Goal: Task Accomplishment & Management: Use online tool/utility

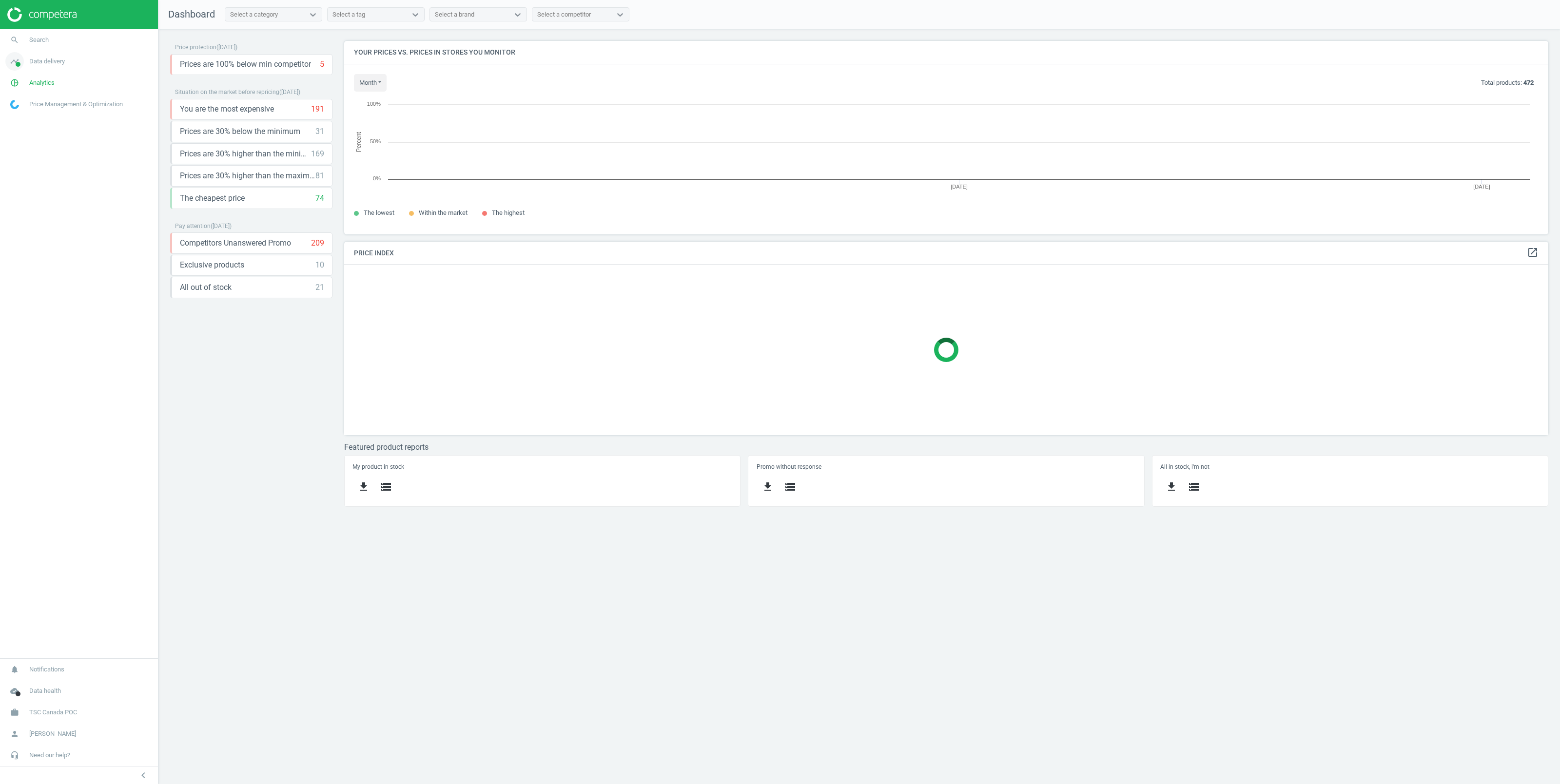
scroll to position [204, 1215]
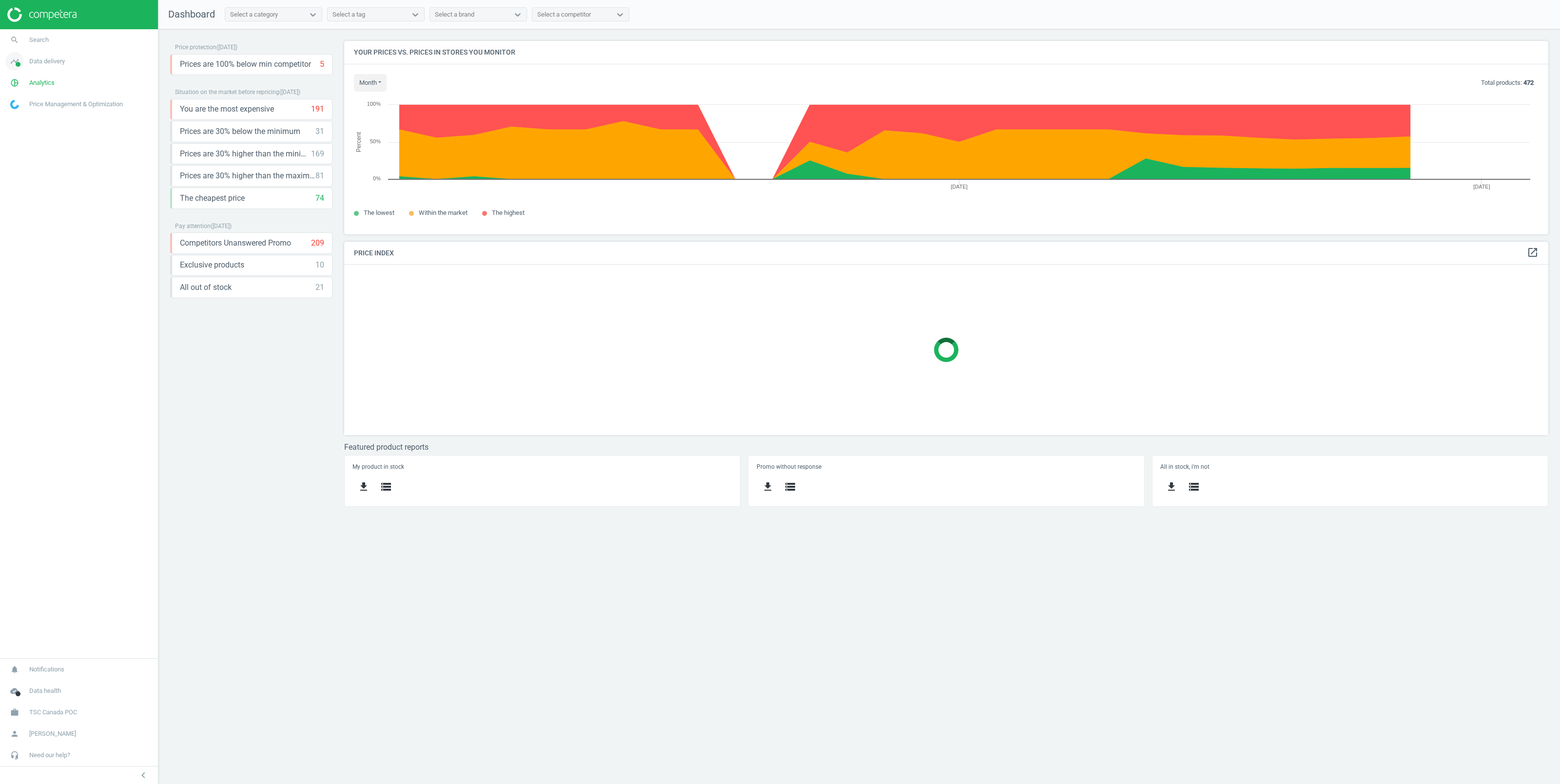
click at [45, 63] on span "Data delivery" at bounding box center [47, 61] width 36 height 9
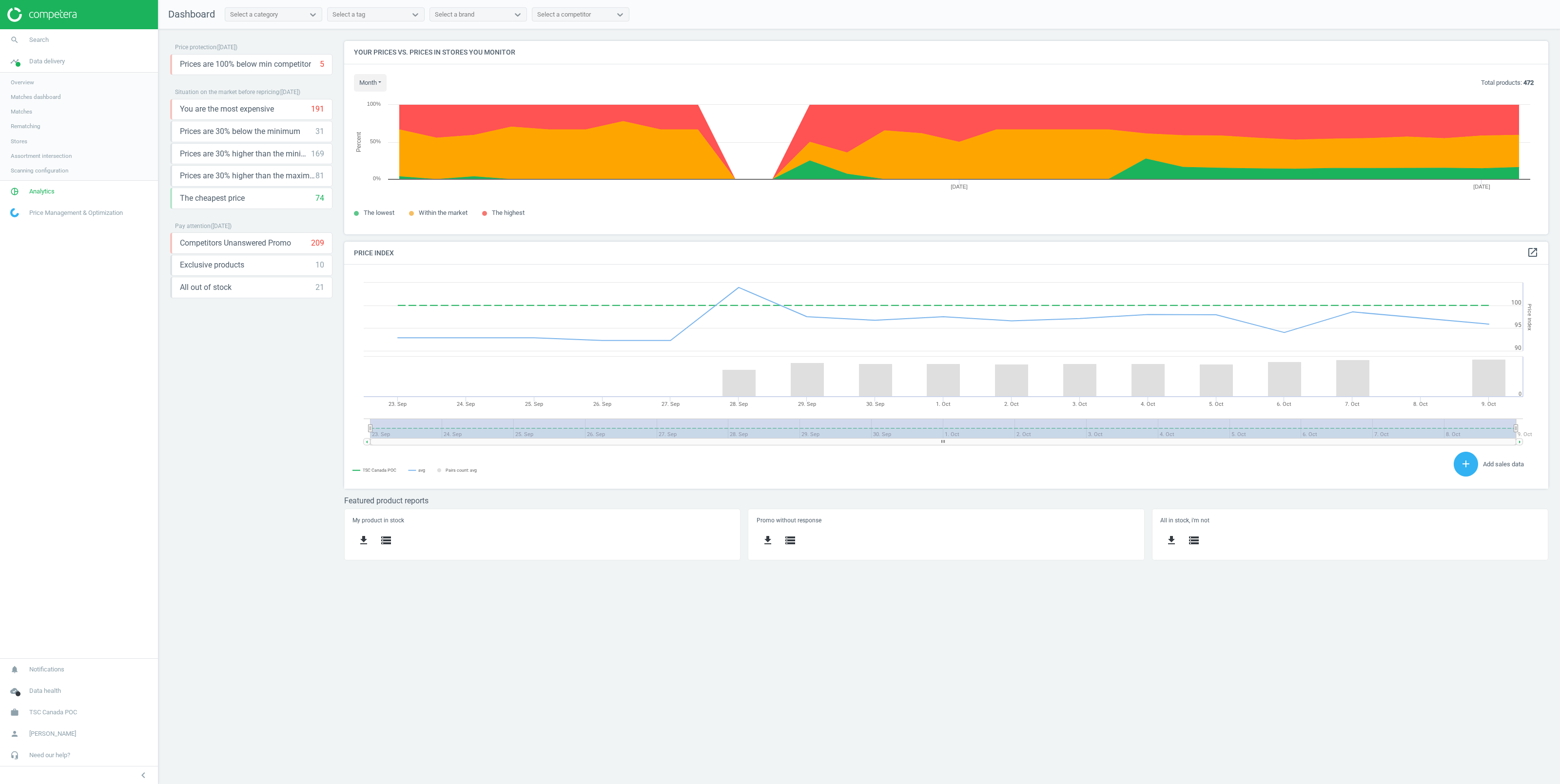
scroll to position [235, 1215]
click at [19, 141] on span "Stores" at bounding box center [19, 141] width 17 height 8
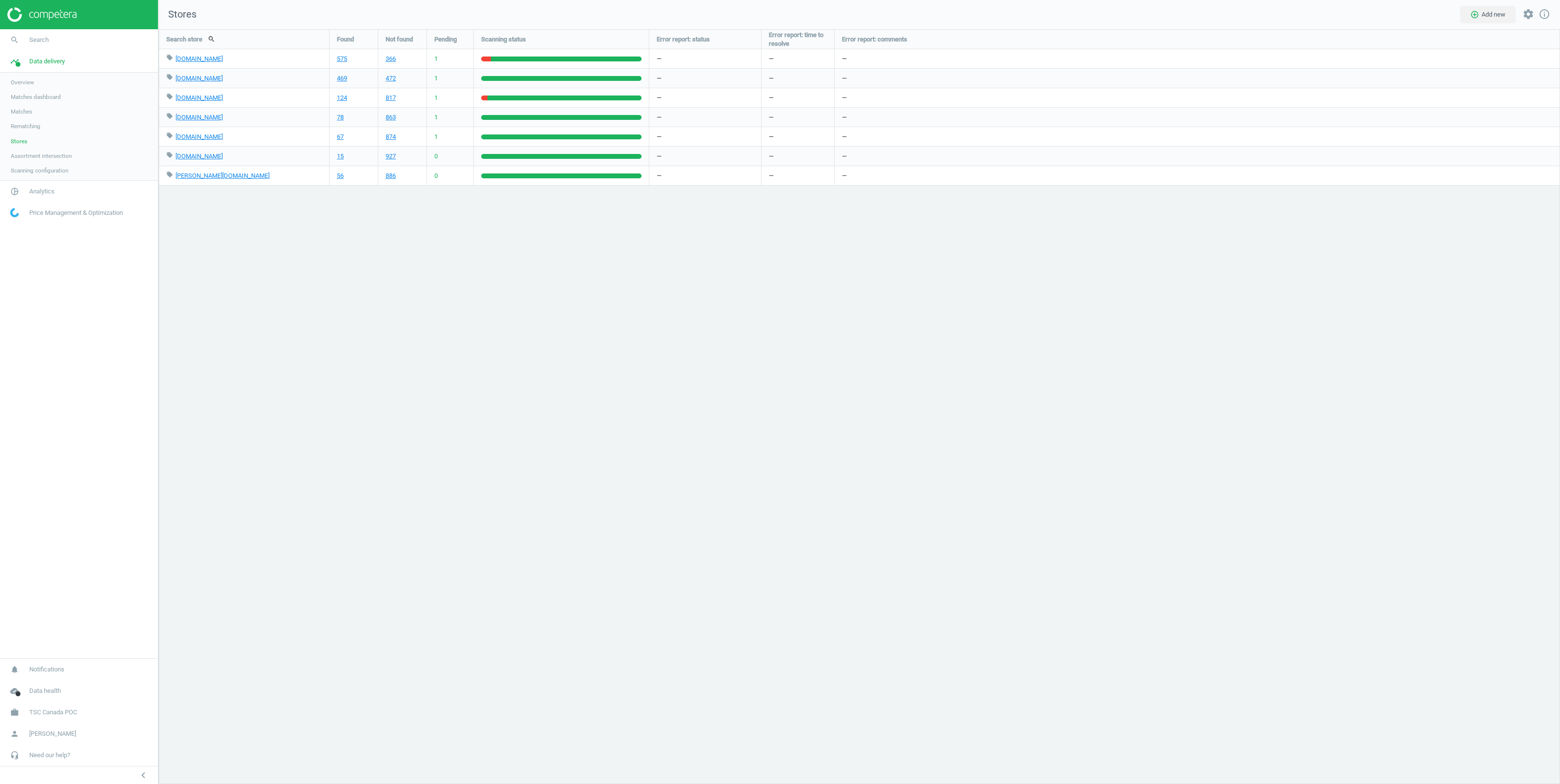
scroll to position [765, 1412]
click at [20, 112] on span "Matches" at bounding box center [21, 111] width 21 height 8
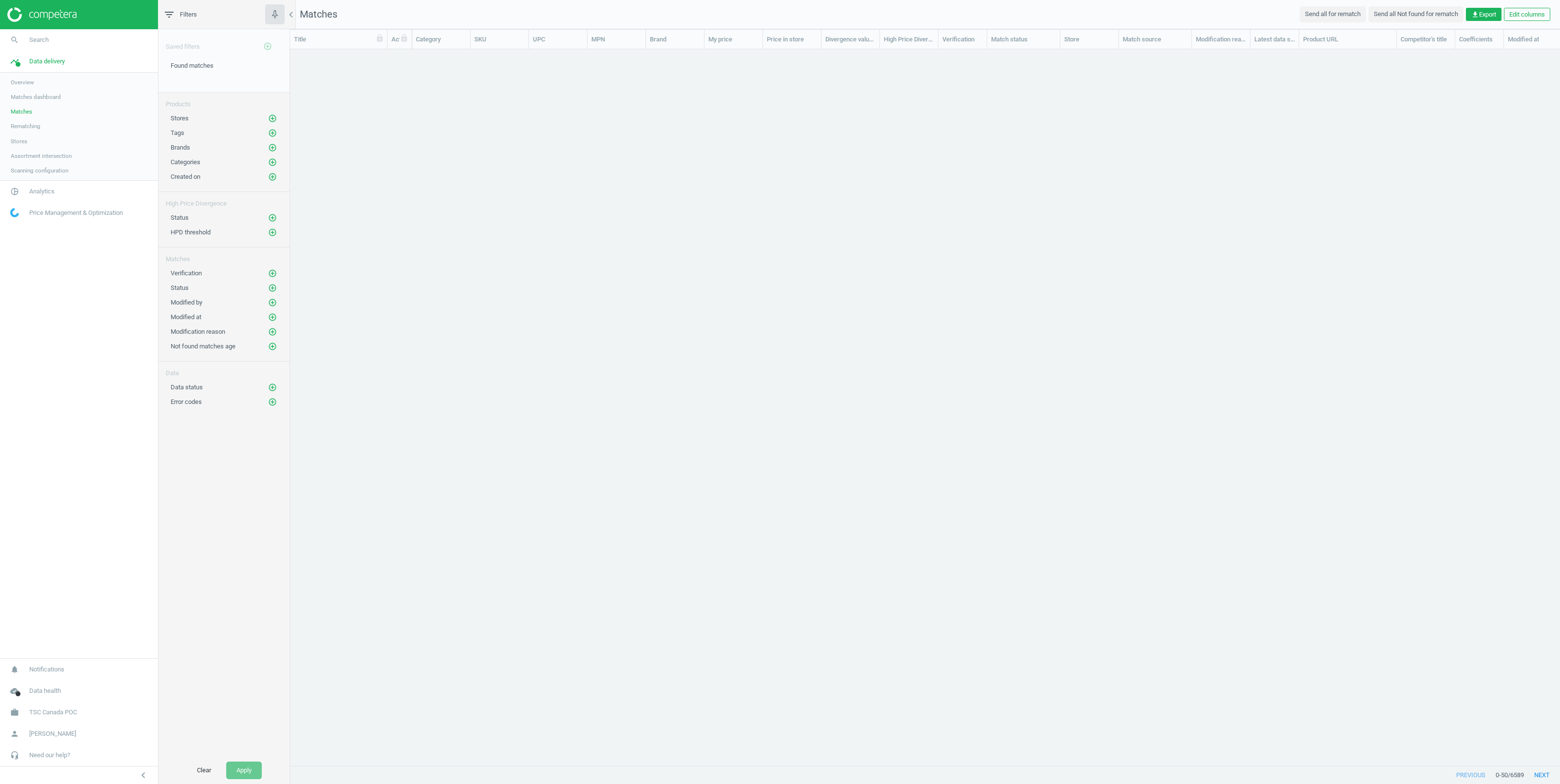
scroll to position [695, 1259]
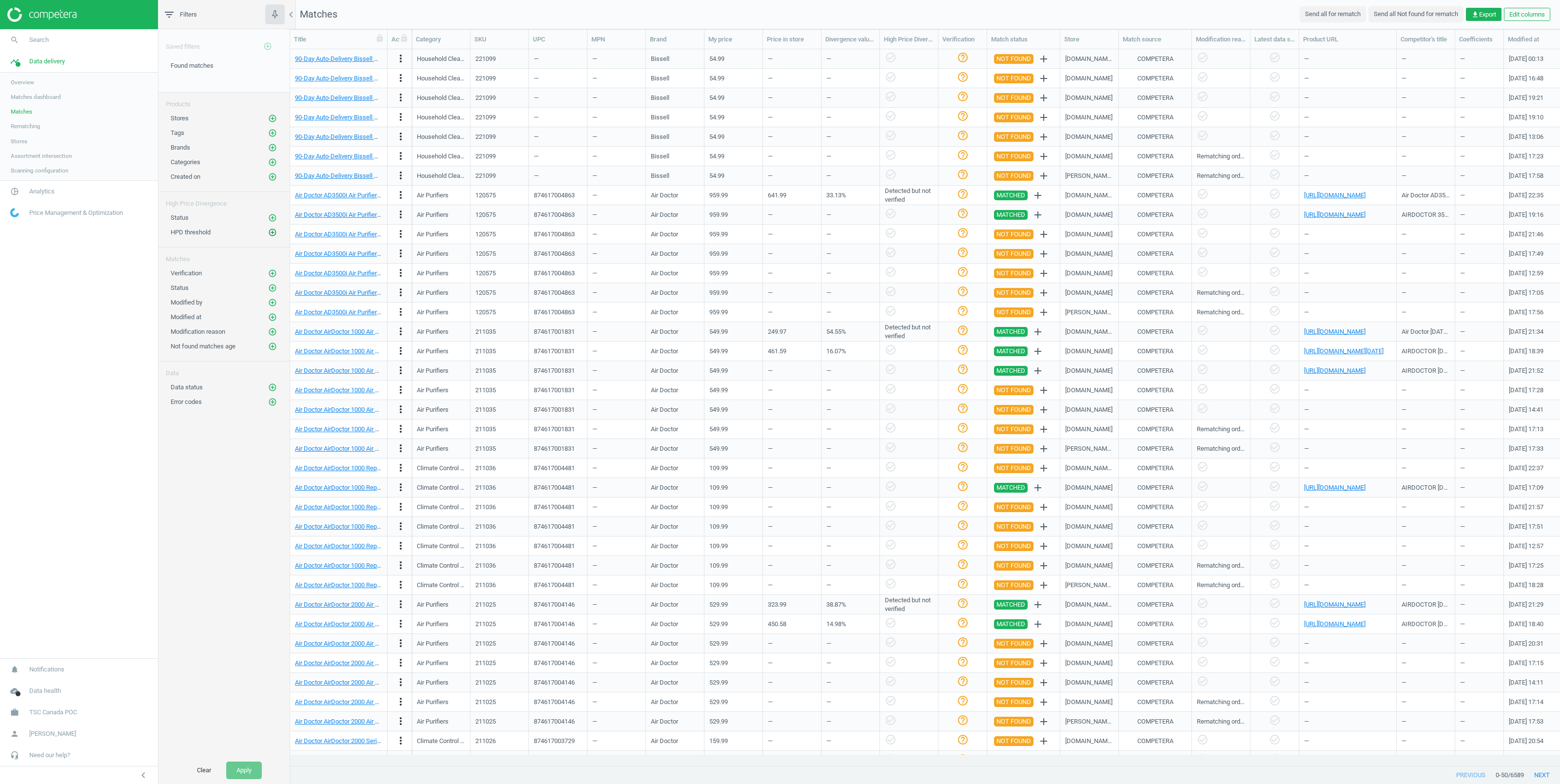
click at [272, 236] on icon "add_circle_outline" at bounding box center [272, 232] width 9 height 9
click at [356, 241] on input "text" at bounding box center [385, 240] width 85 height 17
type input "10"
click at [325, 242] on button "Select" at bounding box center [318, 240] width 38 height 17
click at [270, 292] on icon "add_circle_outline" at bounding box center [272, 288] width 9 height 9
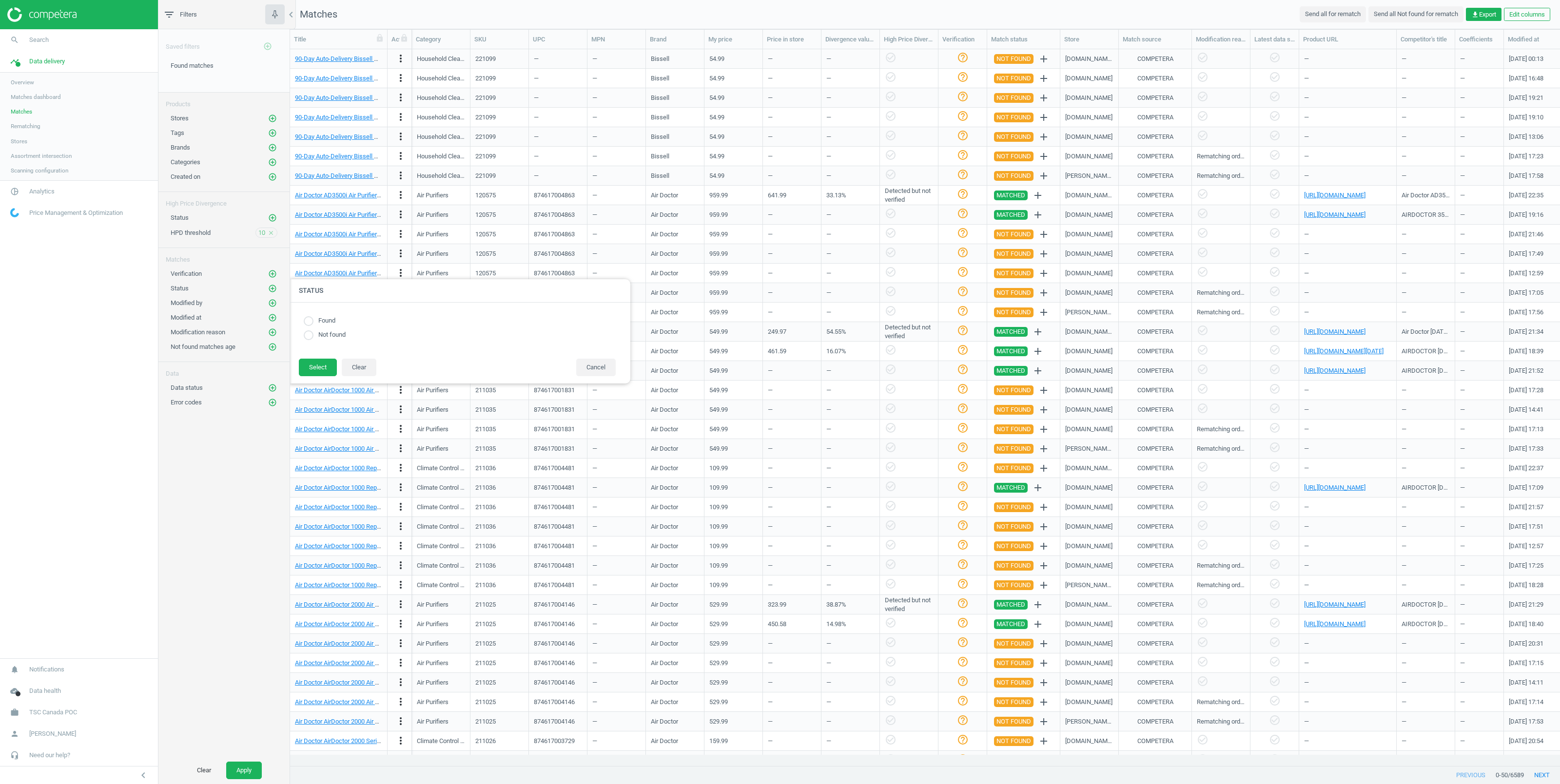
click at [309, 321] on input "radio" at bounding box center [309, 321] width 10 height 10
radio input "true"
click at [317, 363] on button "Select" at bounding box center [318, 367] width 38 height 17
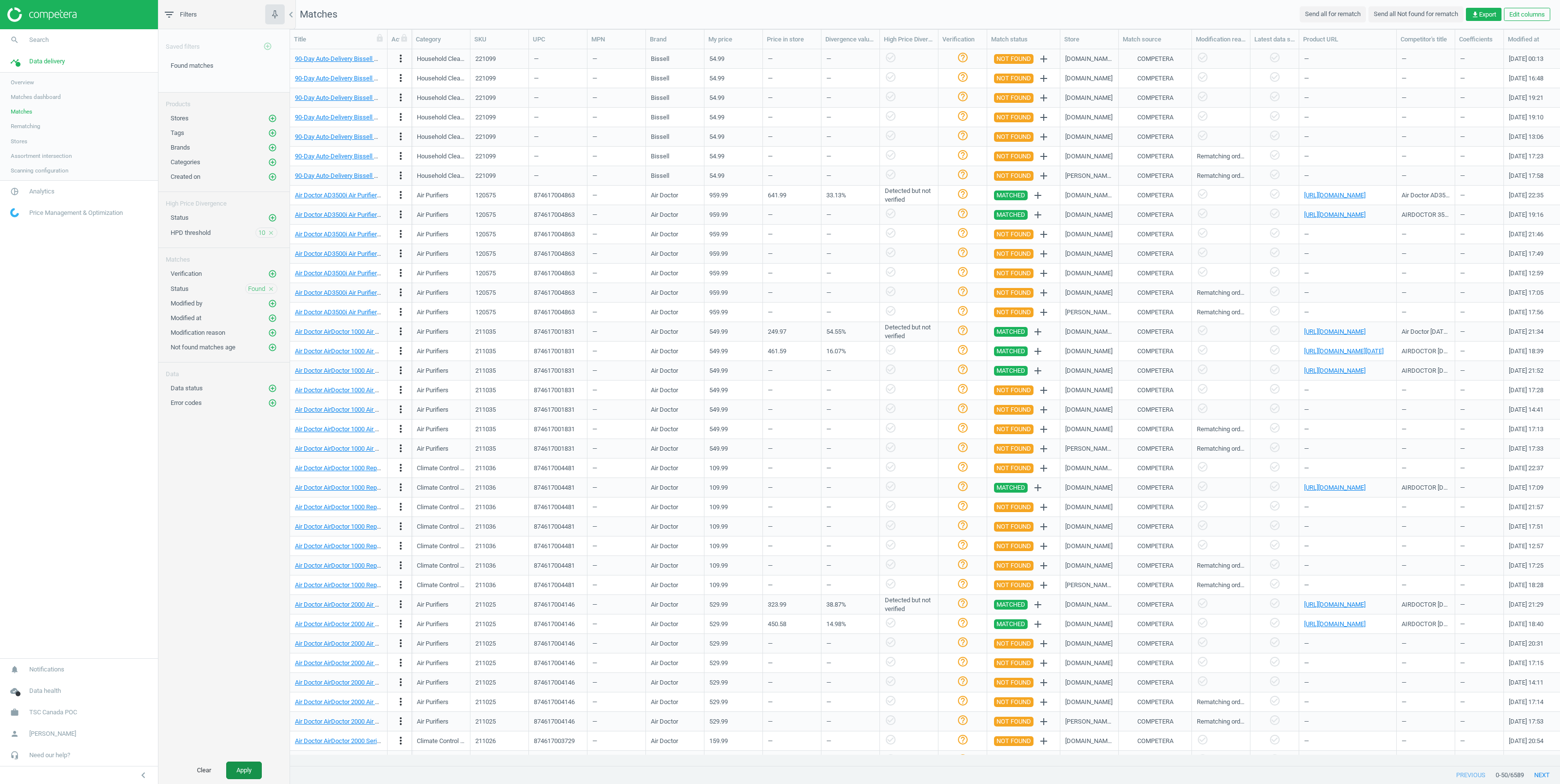
click at [246, 765] on button "Apply" at bounding box center [244, 770] width 36 height 17
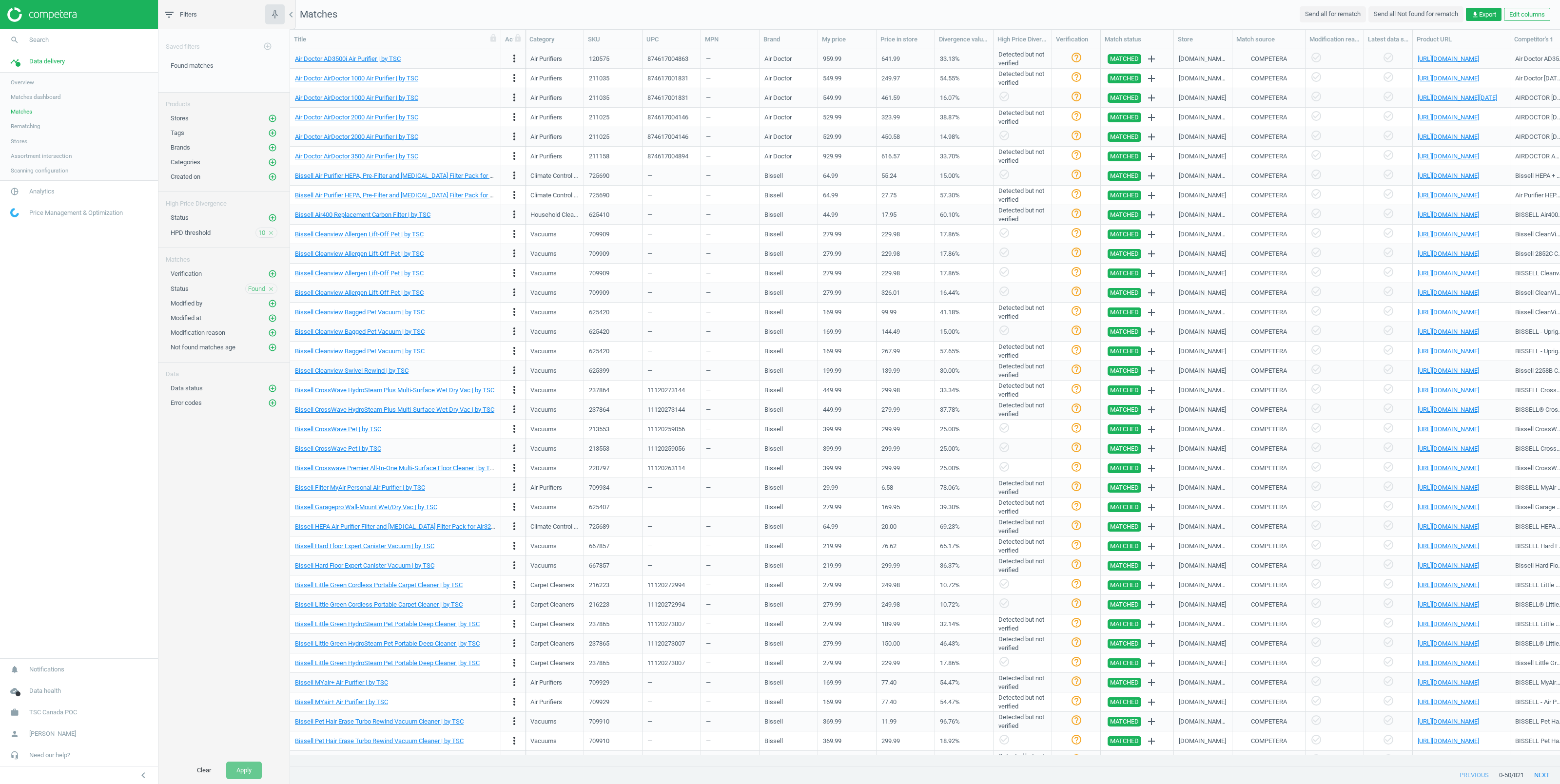
drag, startPoint x: 385, startPoint y: 37, endPoint x: 499, endPoint y: 37, distance: 114.0
click at [499, 37] on div at bounding box center [500, 39] width 10 height 19
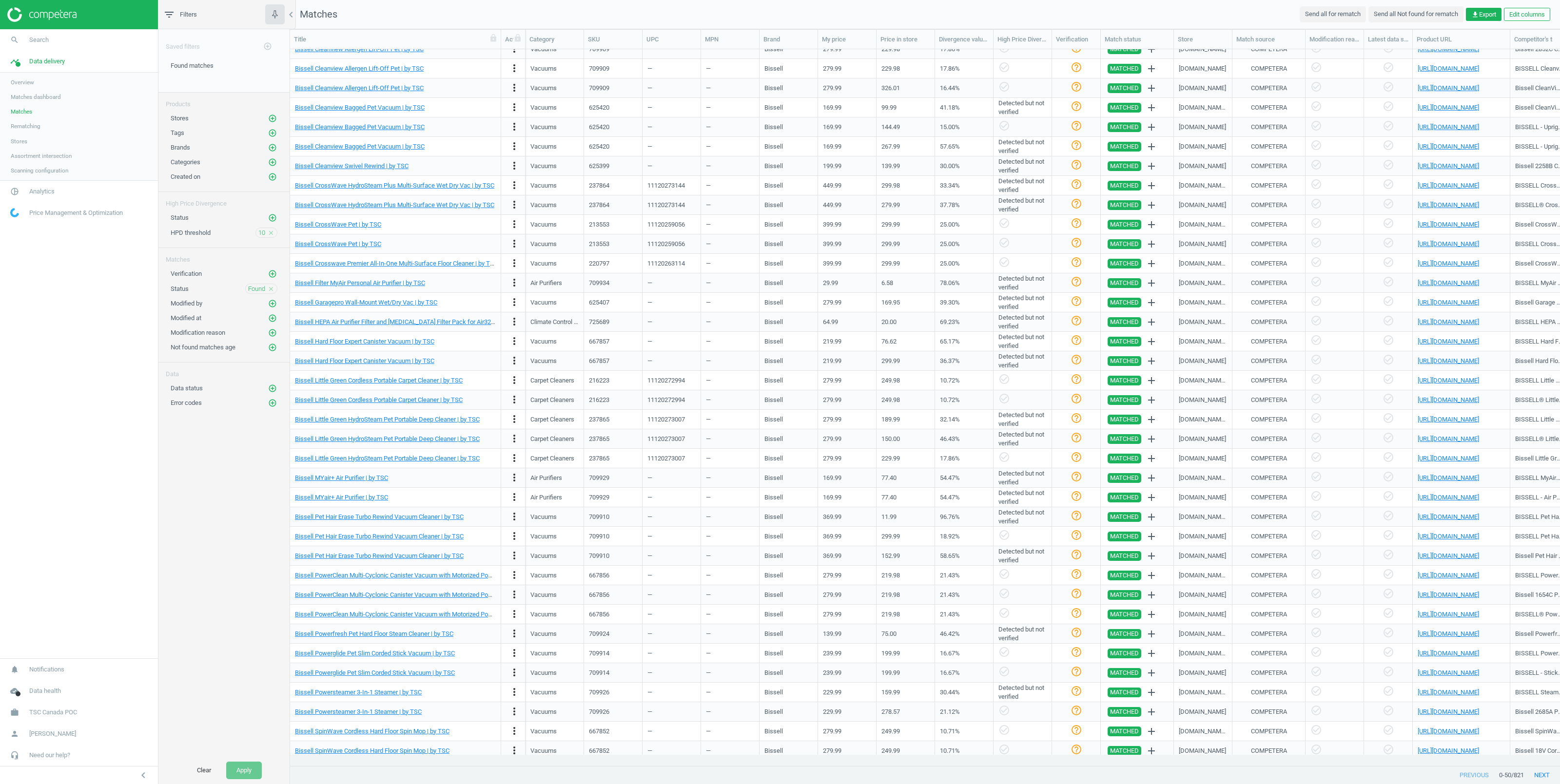
scroll to position [269, 0]
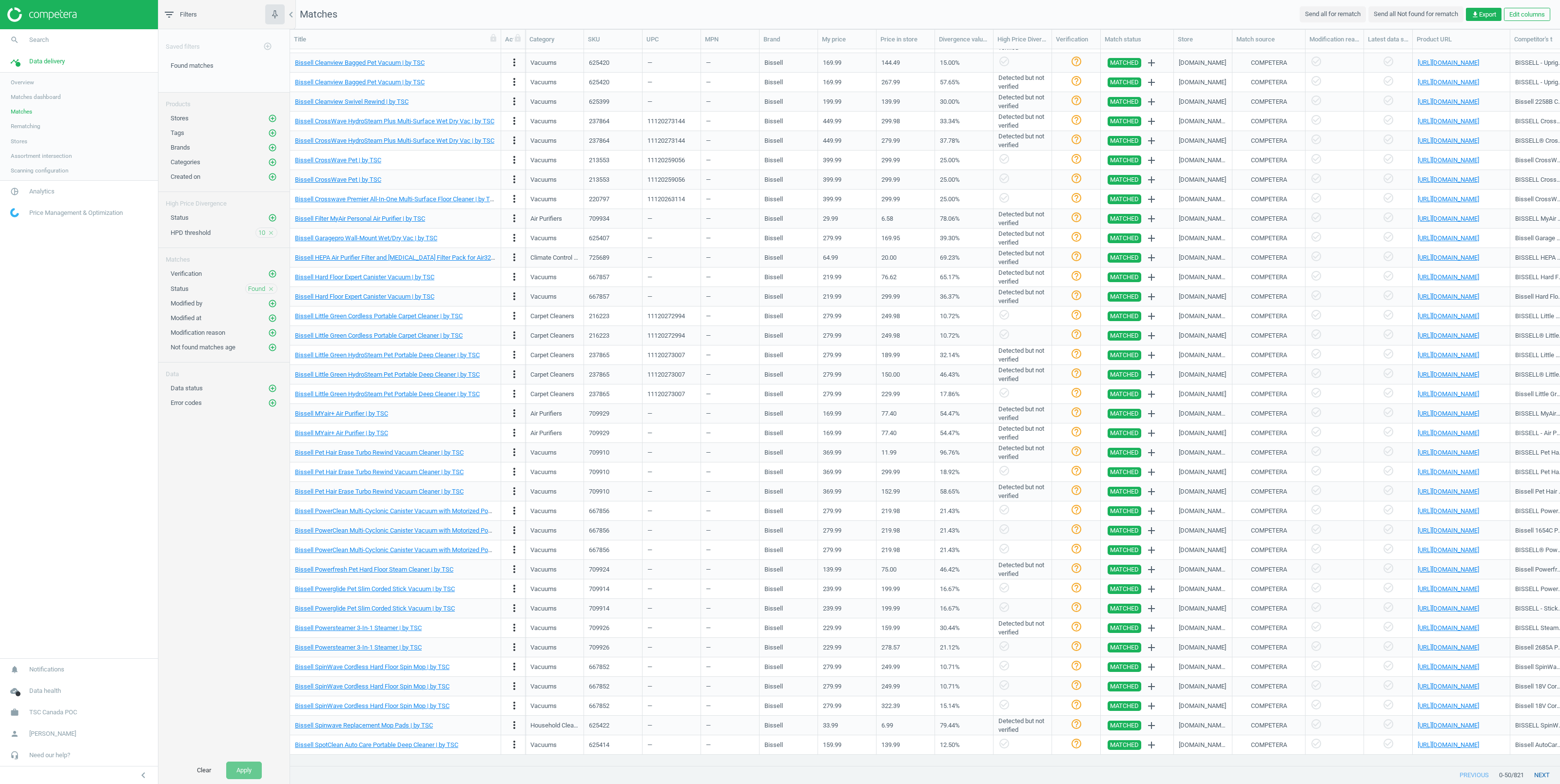
click at [1546, 775] on button "next" at bounding box center [1542, 774] width 36 height 17
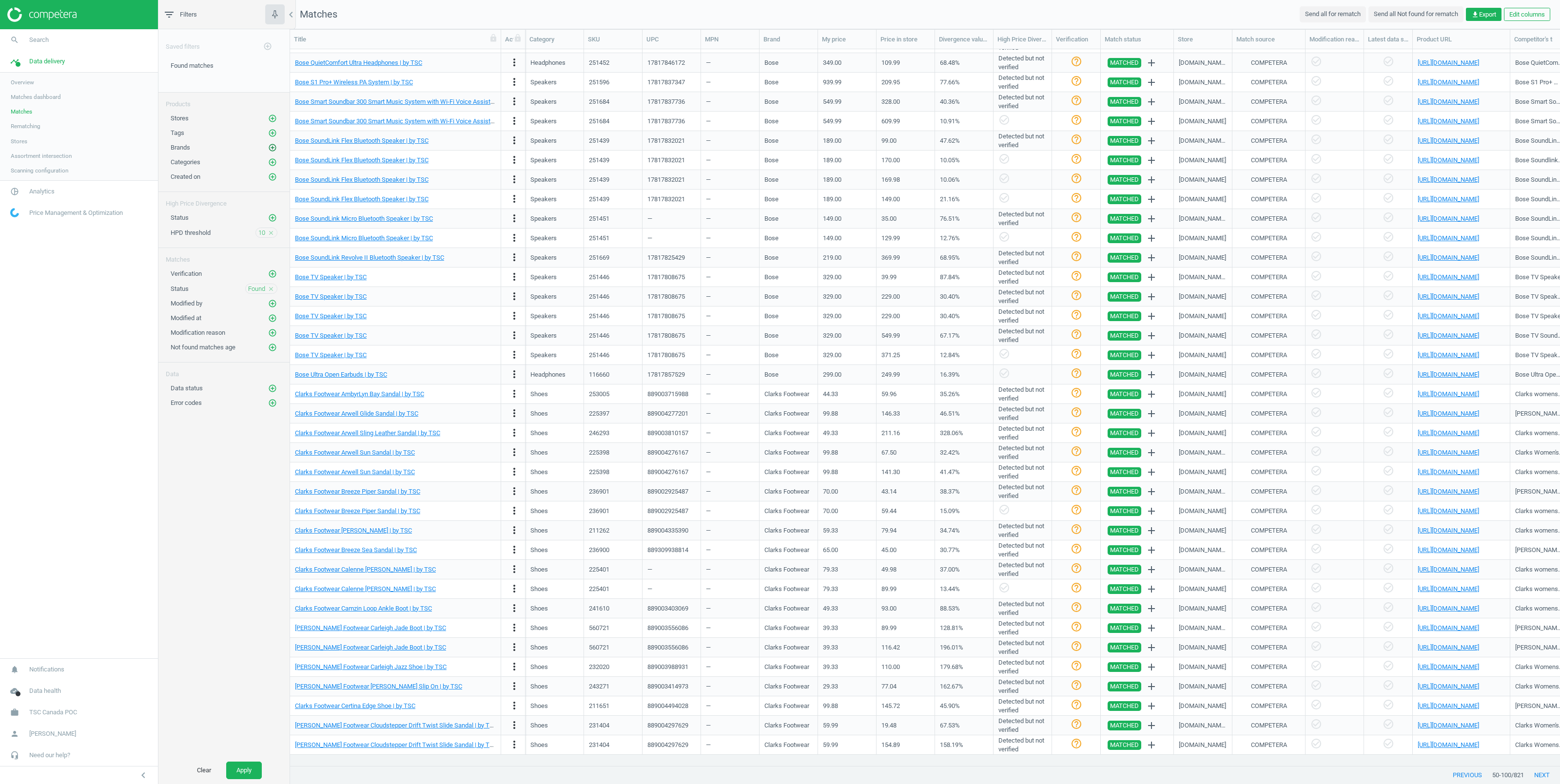
click at [274, 147] on icon "add_circle_outline" at bounding box center [272, 147] width 9 height 9
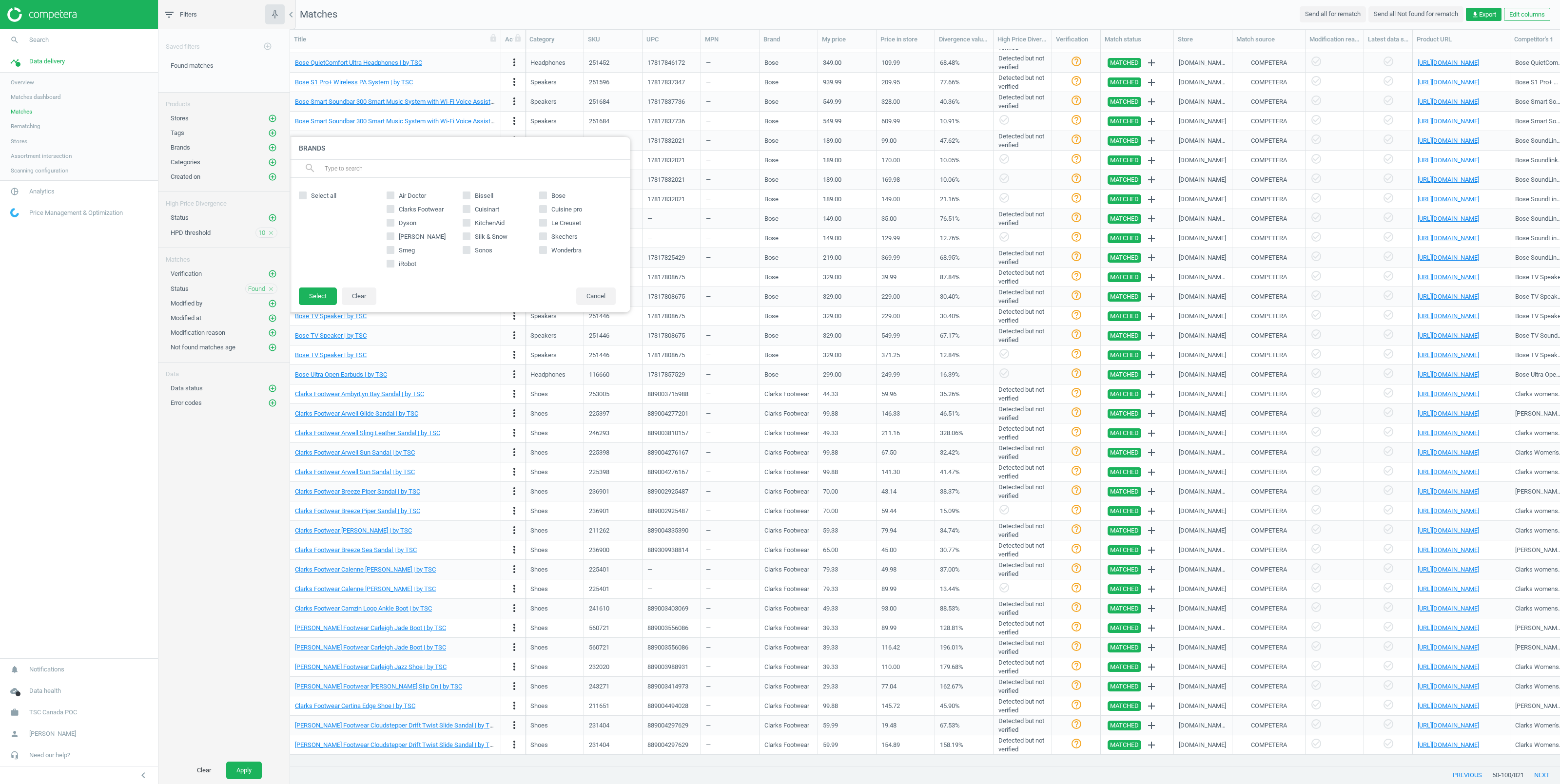
click at [390, 224] on input "Dyson" at bounding box center [390, 223] width 6 height 6
checkbox input "true"
click at [334, 297] on button "Select" at bounding box center [318, 296] width 38 height 17
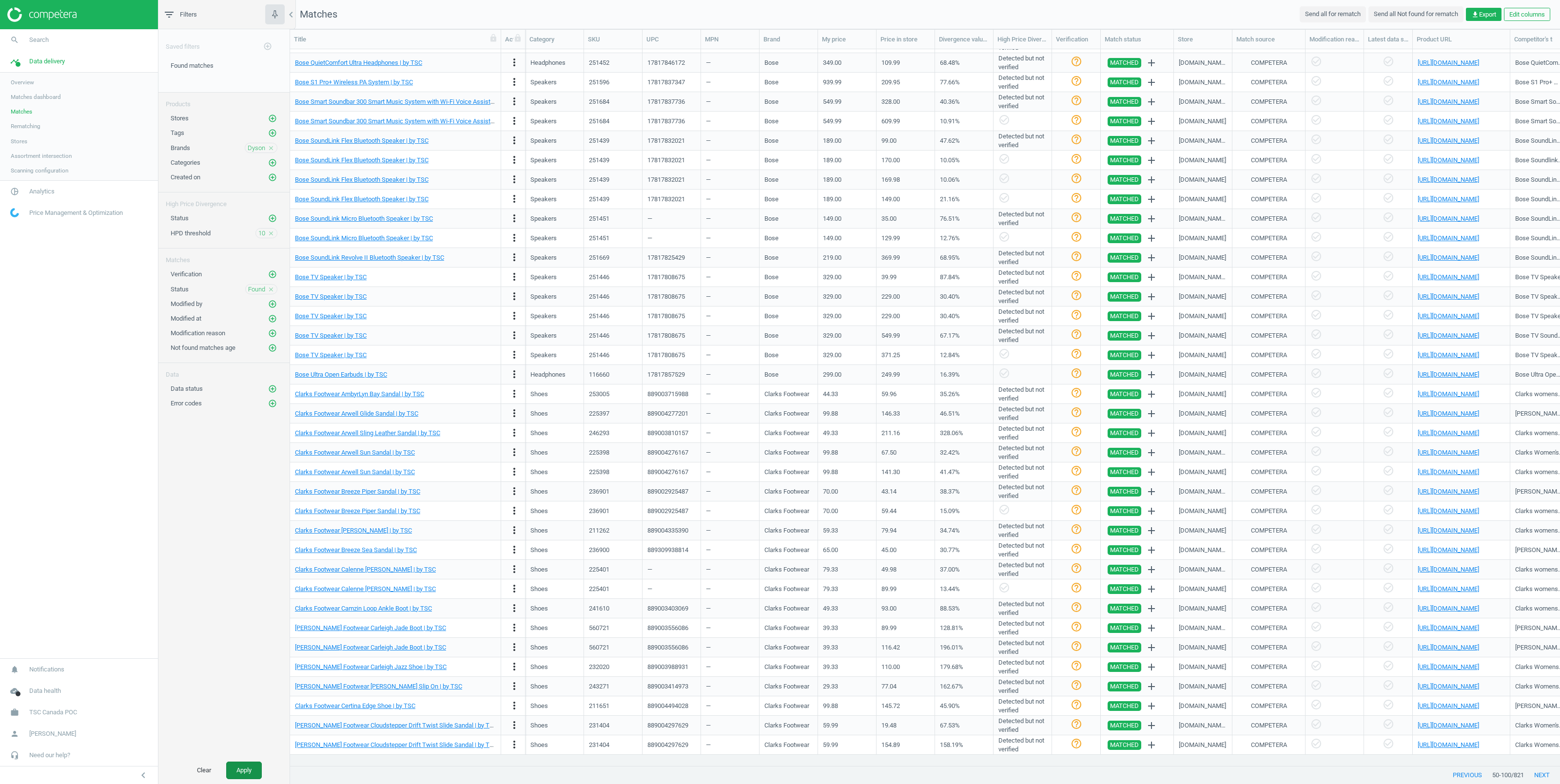
click at [247, 773] on button "Apply" at bounding box center [244, 770] width 36 height 17
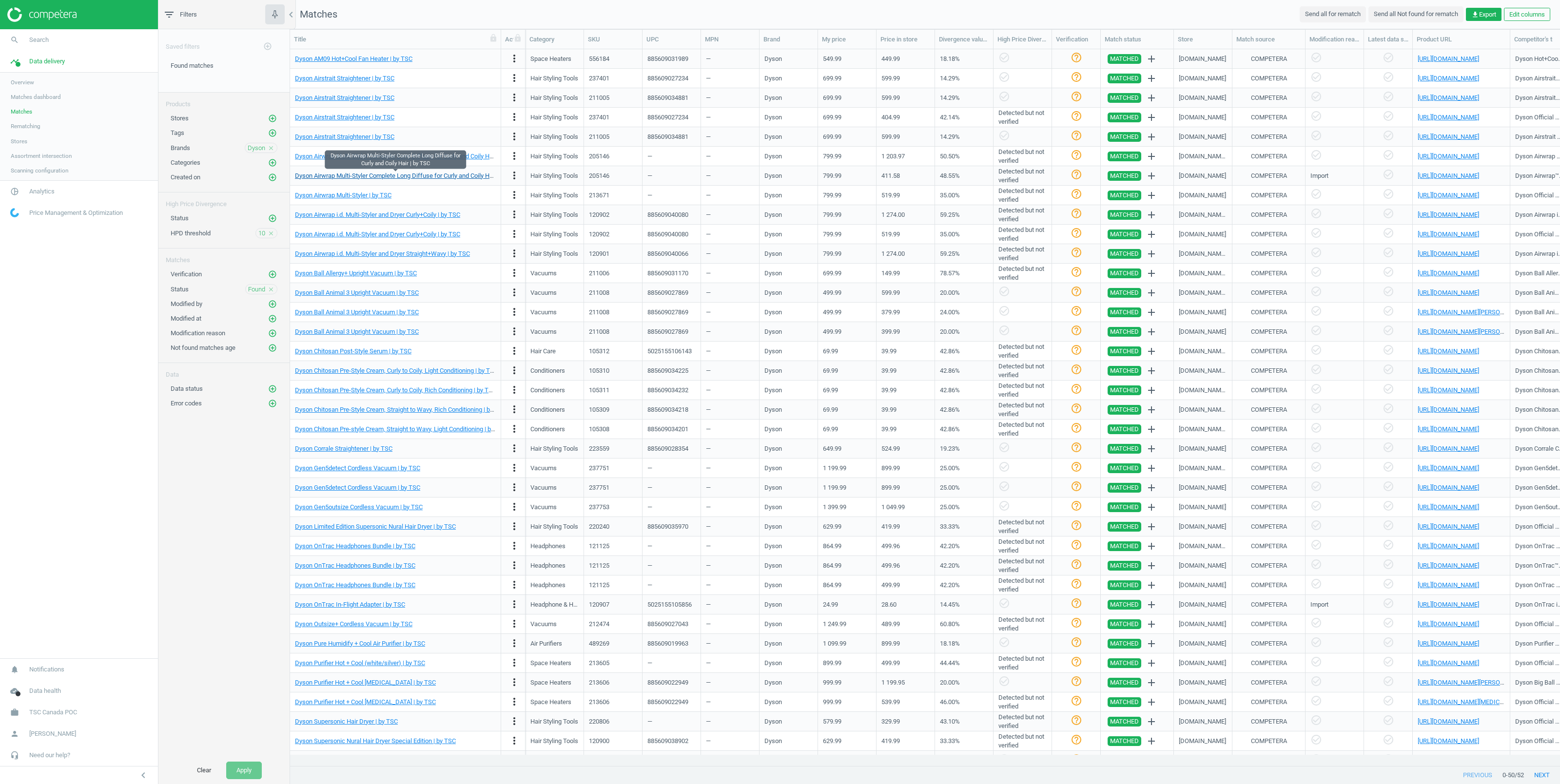
click at [410, 178] on link "Dyson Airwrap Multi-Styler Complete Long Diffuse for Curly and Coily Hair | by …" at bounding box center [407, 176] width 225 height 8
click at [1450, 176] on link "[URL][DOMAIN_NAME]" at bounding box center [1448, 176] width 61 height 8
click at [1242, 6] on nav "Matches Send all for rematch Send all Not found for rematch get_app Export Edit…" at bounding box center [925, 14] width 1270 height 29
click at [341, 74] on link "Dyson Airstrait Straightener | by TSC" at bounding box center [345, 78] width 99 height 8
click at [1442, 79] on link "[URL][DOMAIN_NAME]" at bounding box center [1448, 78] width 61 height 8
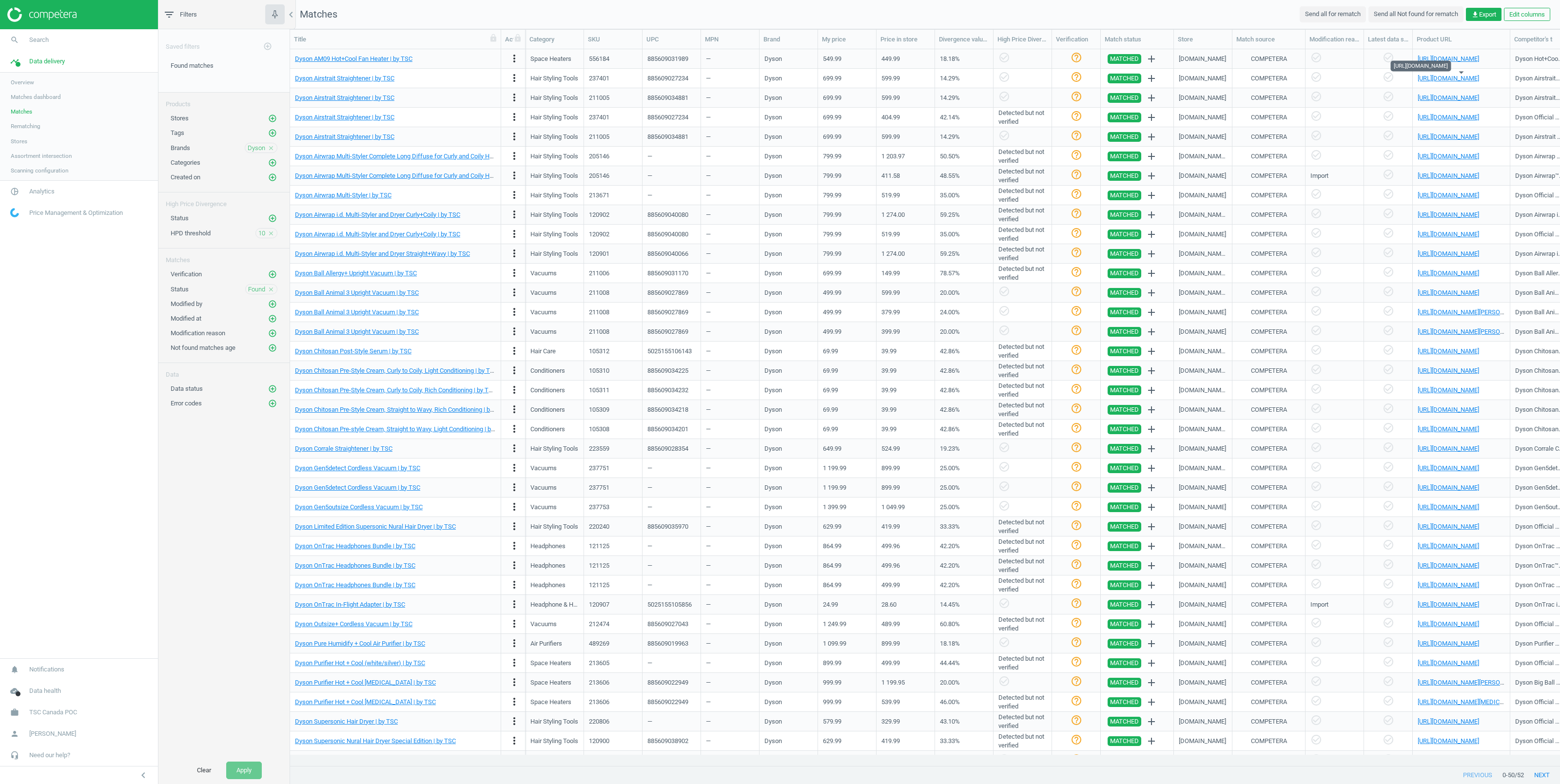
click at [264, 236] on span "10" at bounding box center [262, 233] width 7 height 9
drag, startPoint x: 372, startPoint y: 246, endPoint x: 347, endPoint y: 239, distance: 26.0
click at [347, 239] on input "10" at bounding box center [385, 241] width 85 height 17
type input "30"
click at [318, 246] on button "Select" at bounding box center [318, 241] width 38 height 17
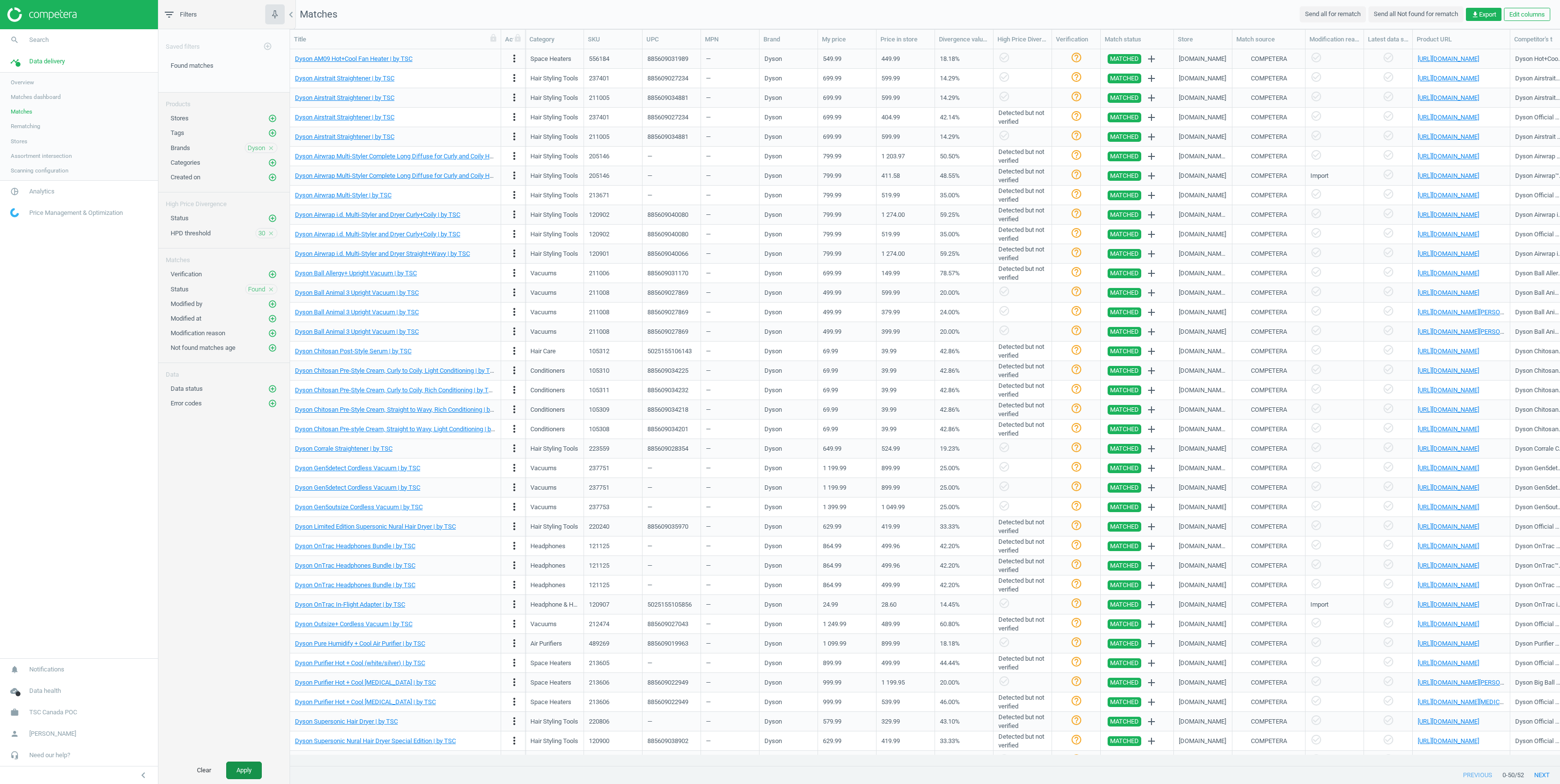
click at [254, 773] on button "Apply" at bounding box center [244, 770] width 36 height 17
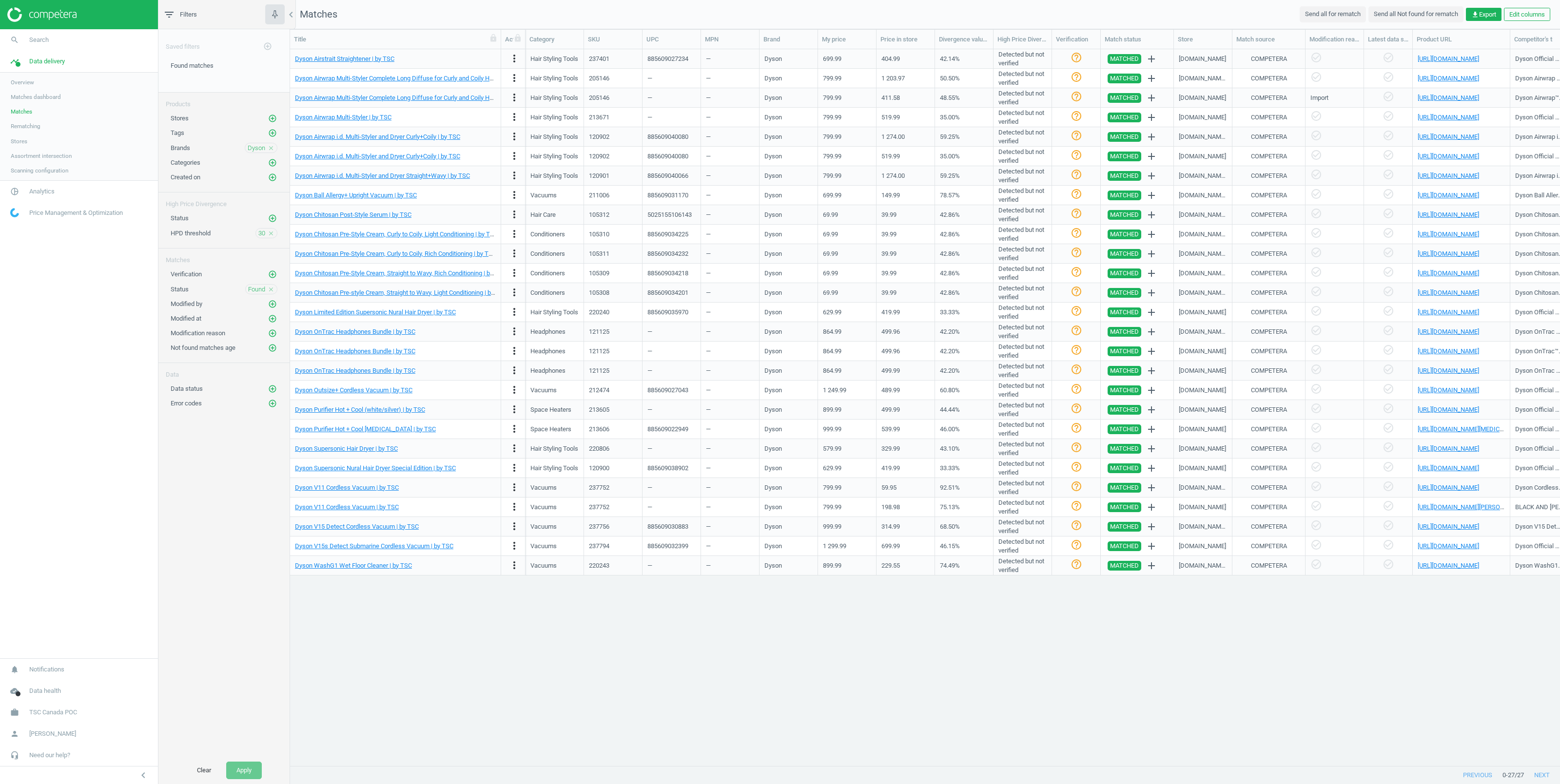
click at [270, 234] on icon "close" at bounding box center [271, 234] width 7 height 7
click at [270, 149] on icon "close" at bounding box center [271, 148] width 7 height 7
click at [244, 769] on button "Apply" at bounding box center [244, 770] width 36 height 17
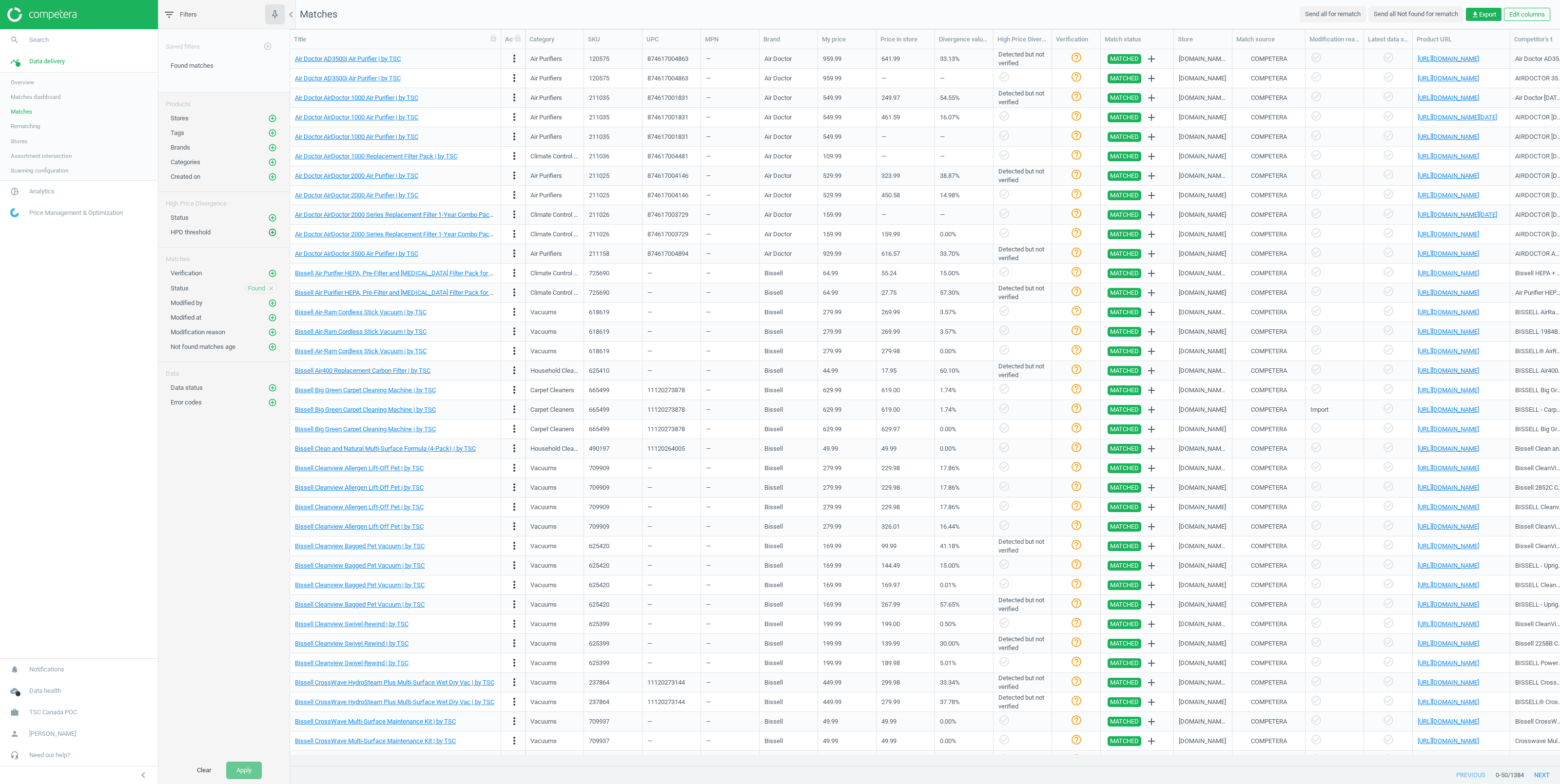
click at [271, 234] on icon "add_circle_outline" at bounding box center [272, 232] width 9 height 9
click at [372, 243] on input "text" at bounding box center [385, 240] width 85 height 17
type input "30"
click at [324, 249] on button "Select" at bounding box center [318, 240] width 38 height 17
click at [233, 766] on button "Apply" at bounding box center [244, 770] width 36 height 17
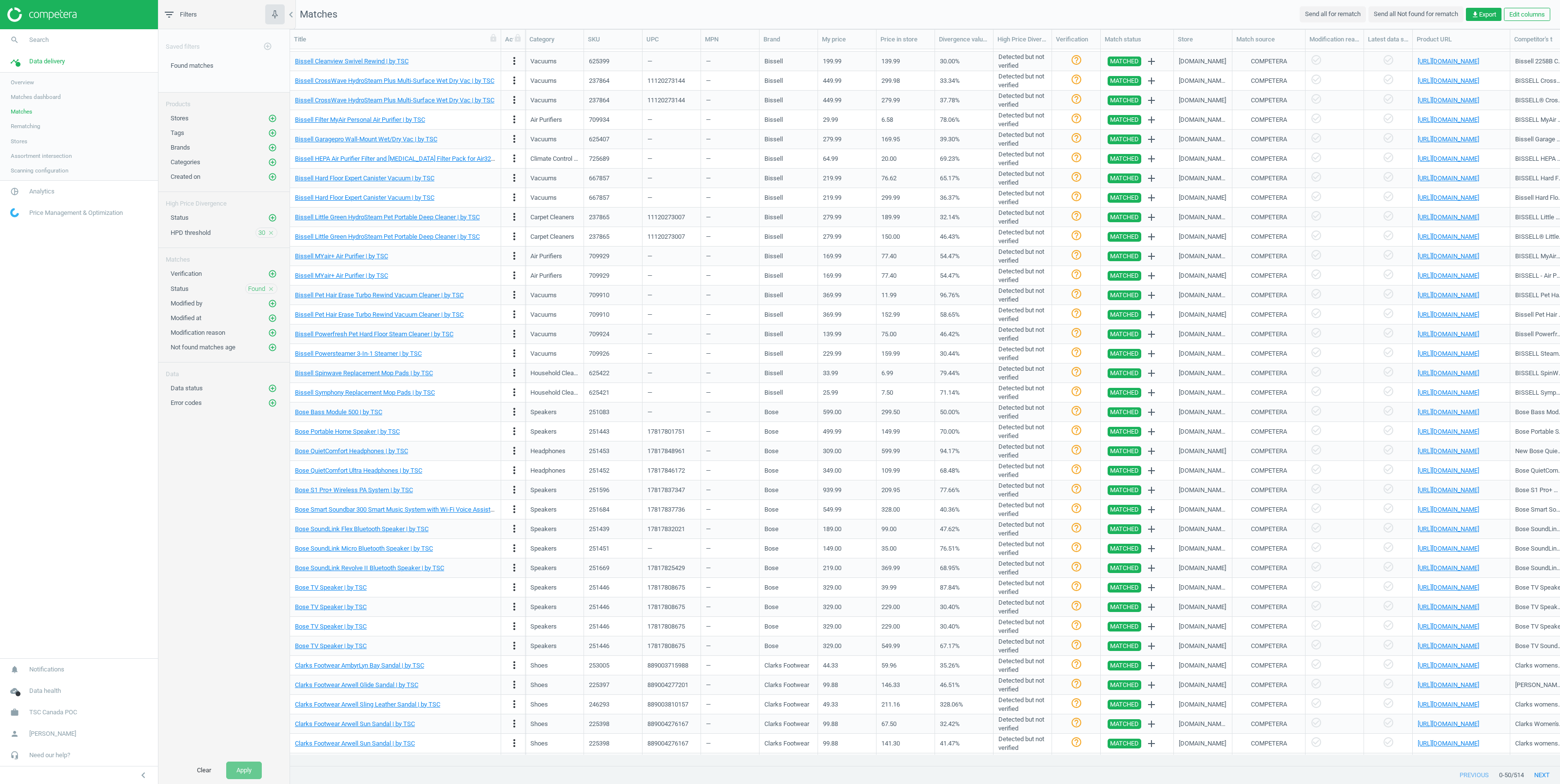
scroll to position [269, 0]
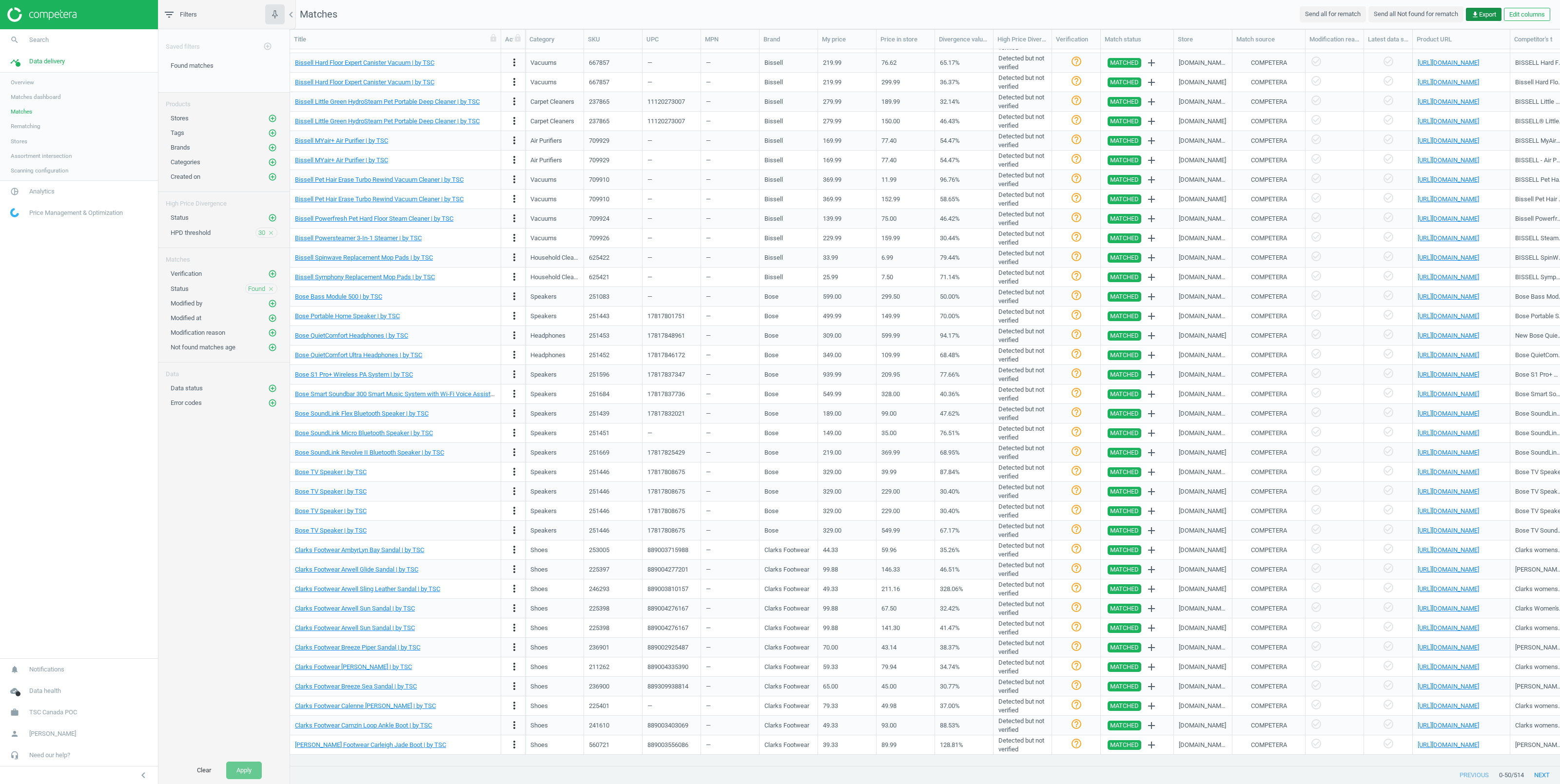
click at [1483, 11] on span "get_app Export" at bounding box center [1483, 14] width 25 height 9
click at [1390, 49] on button "insert_drive_file Report (Excel)" at bounding box center [1416, 53] width 170 height 19
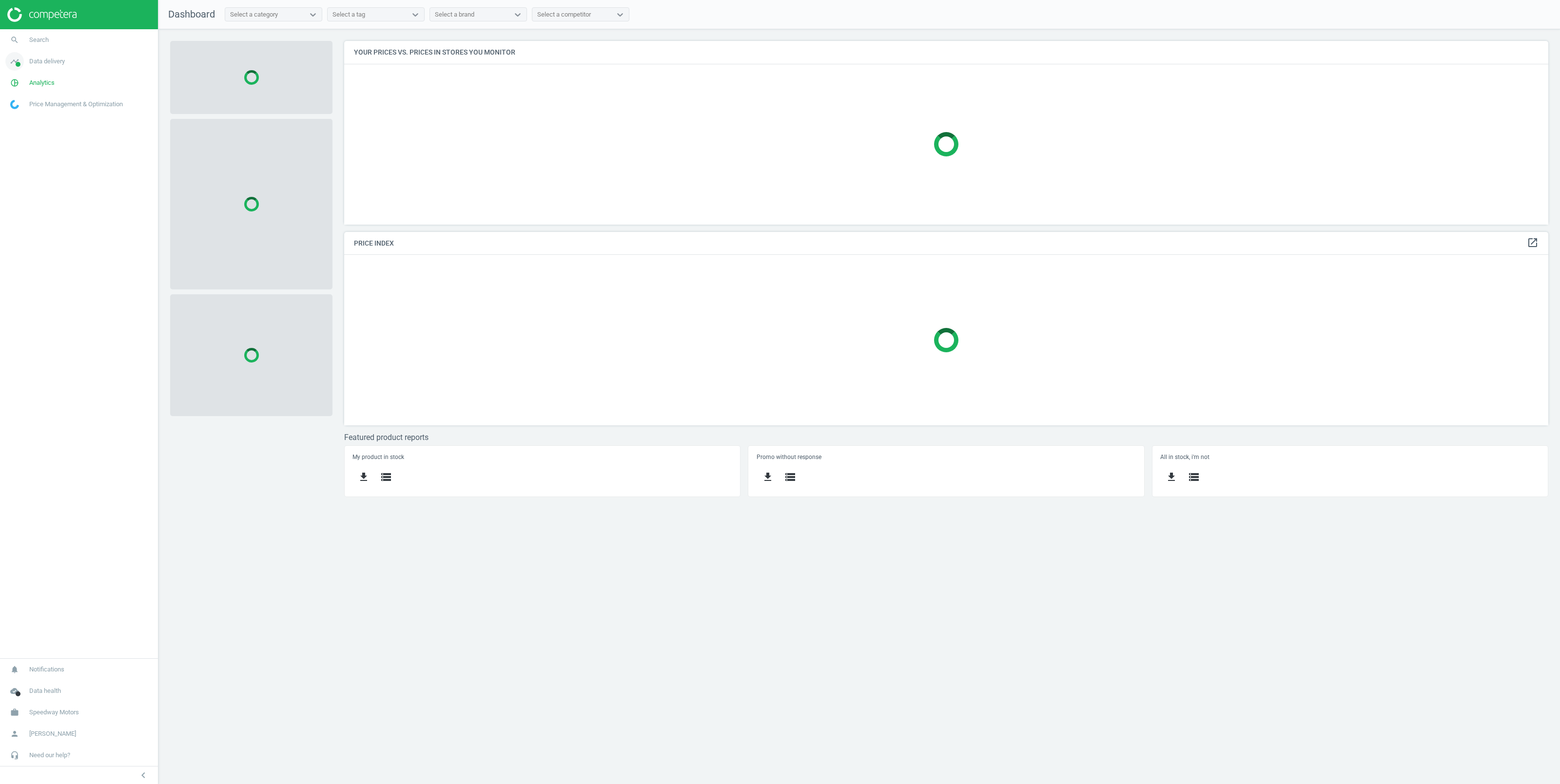
scroll to position [194, 1215]
click at [41, 39] on span "Search" at bounding box center [39, 40] width 19 height 9
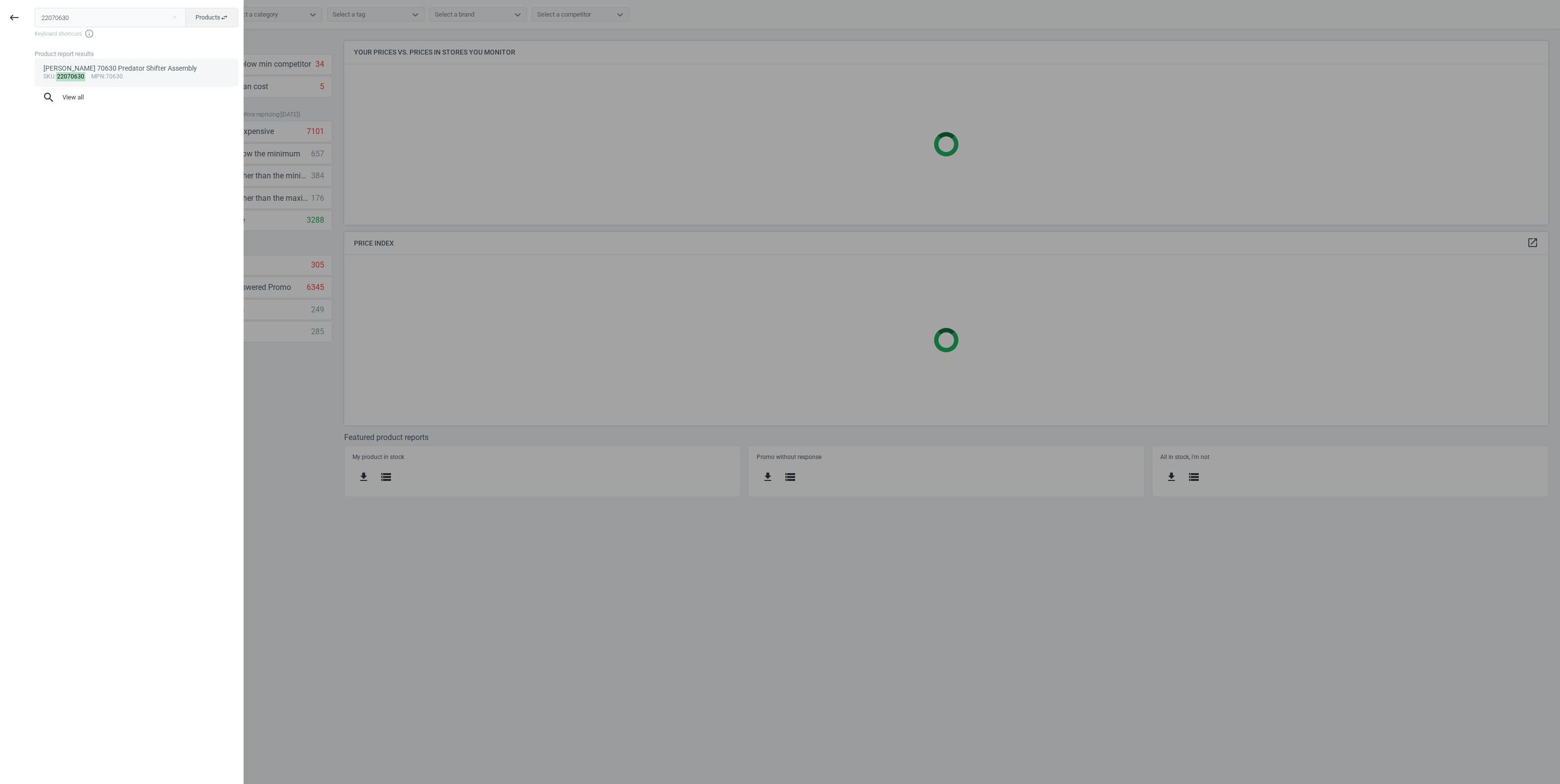
type input "22070630"
click at [139, 75] on div "sku : 22070630 mpn :70630" at bounding box center [136, 76] width 187 height 8
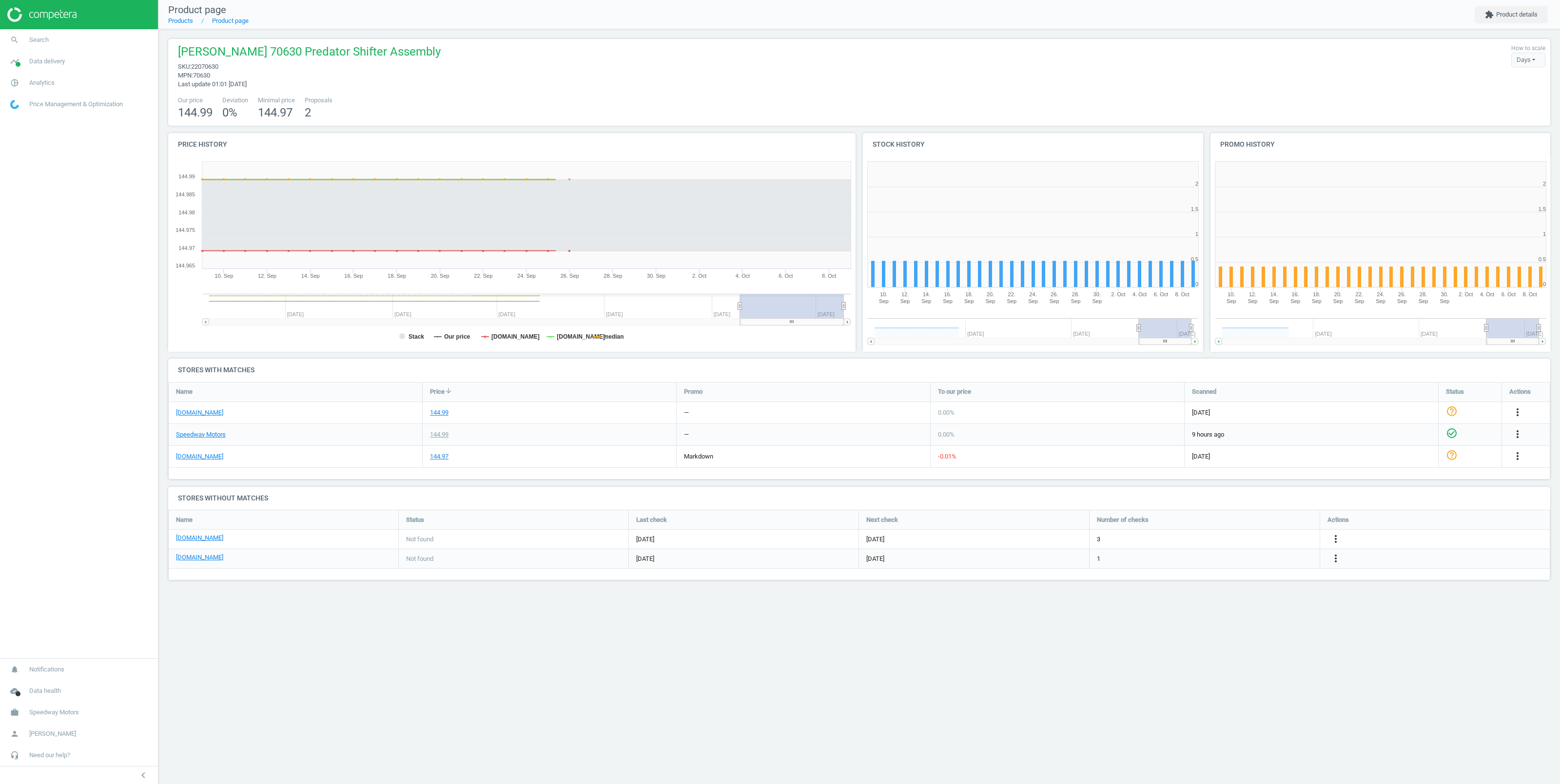
scroll to position [205, 350]
